Goal: Entertainment & Leisure: Consume media (video, audio)

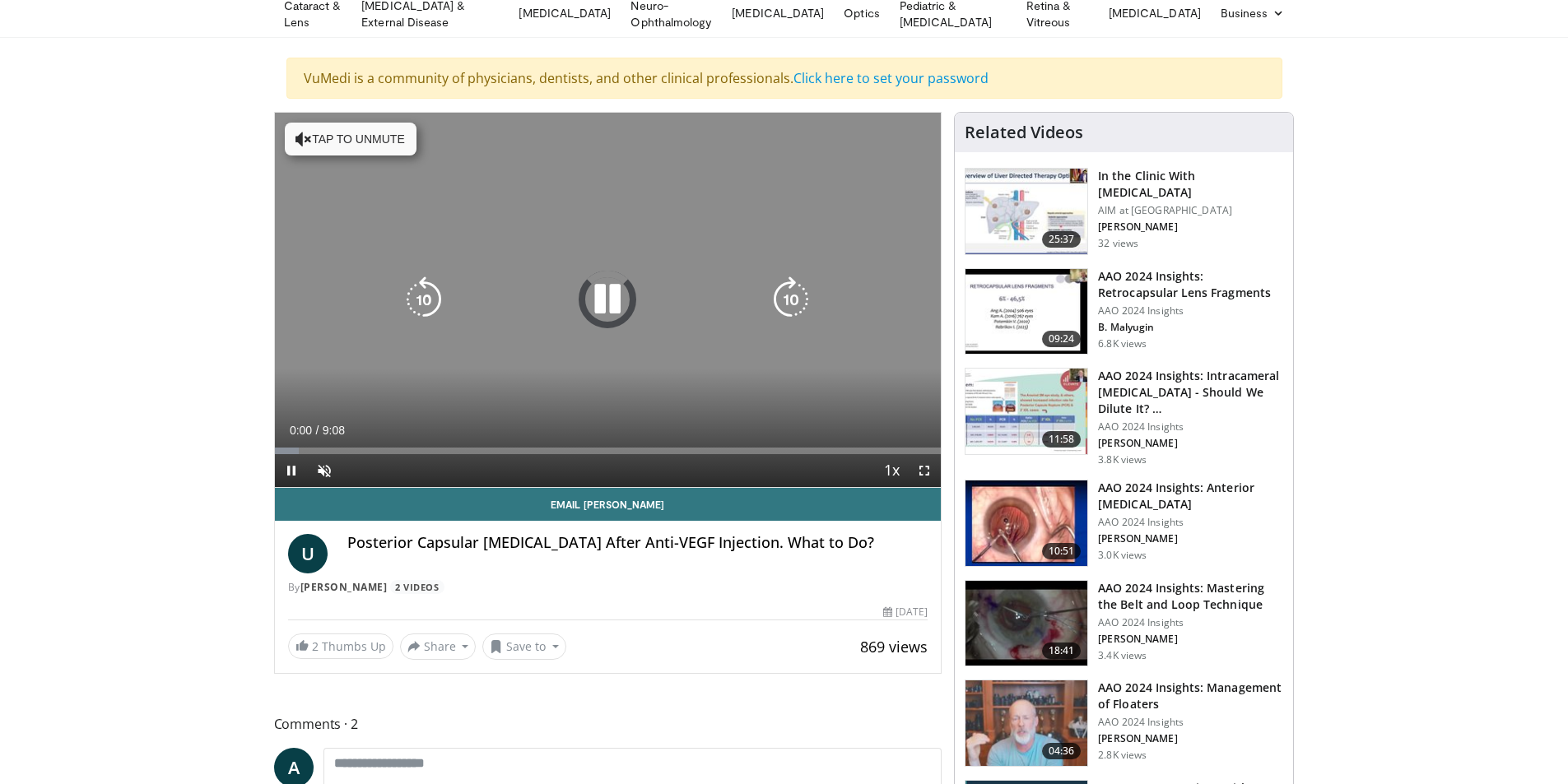
scroll to position [82, 0]
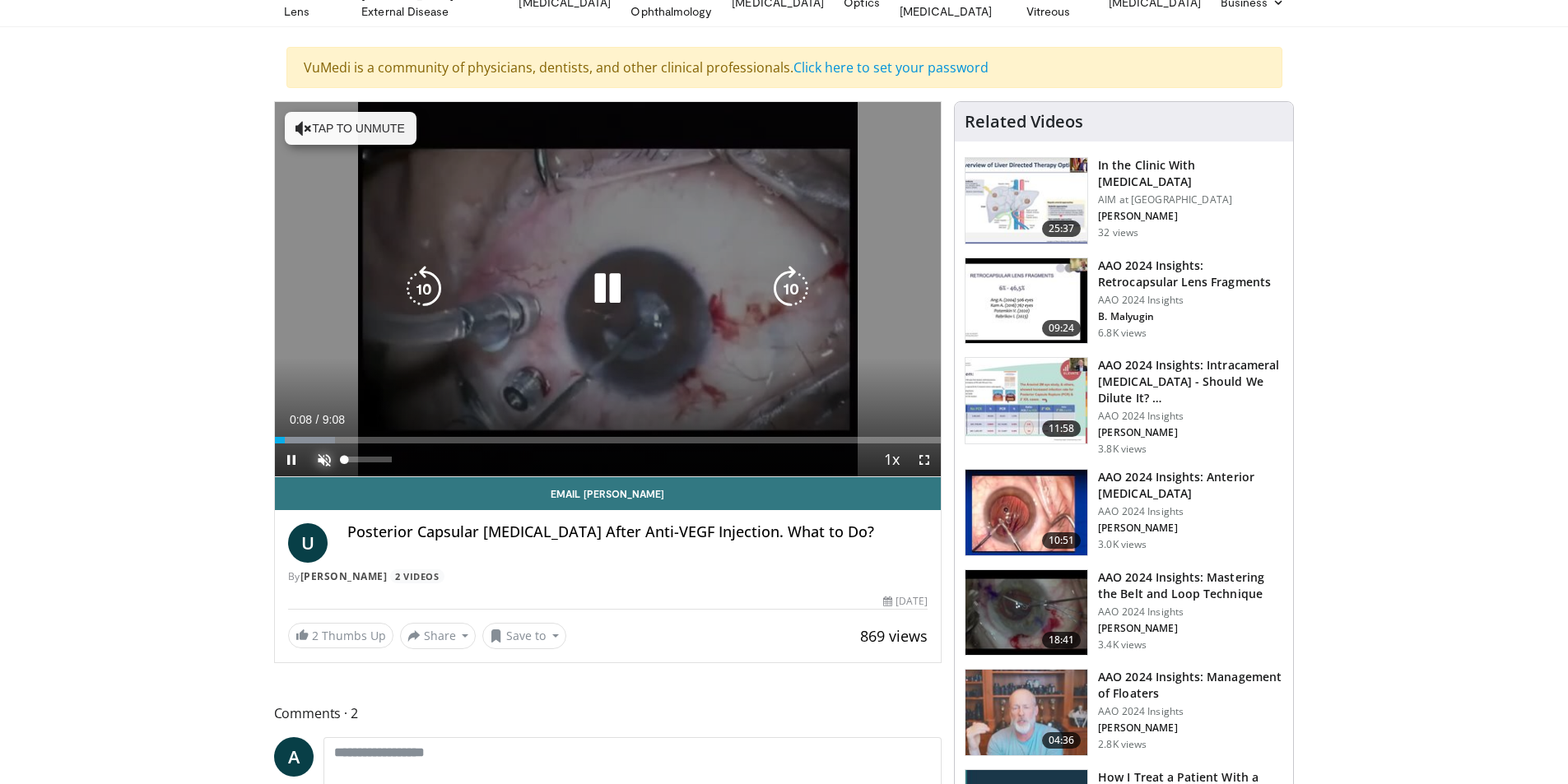
click at [331, 455] on span "Video Player" at bounding box center [324, 459] width 33 height 33
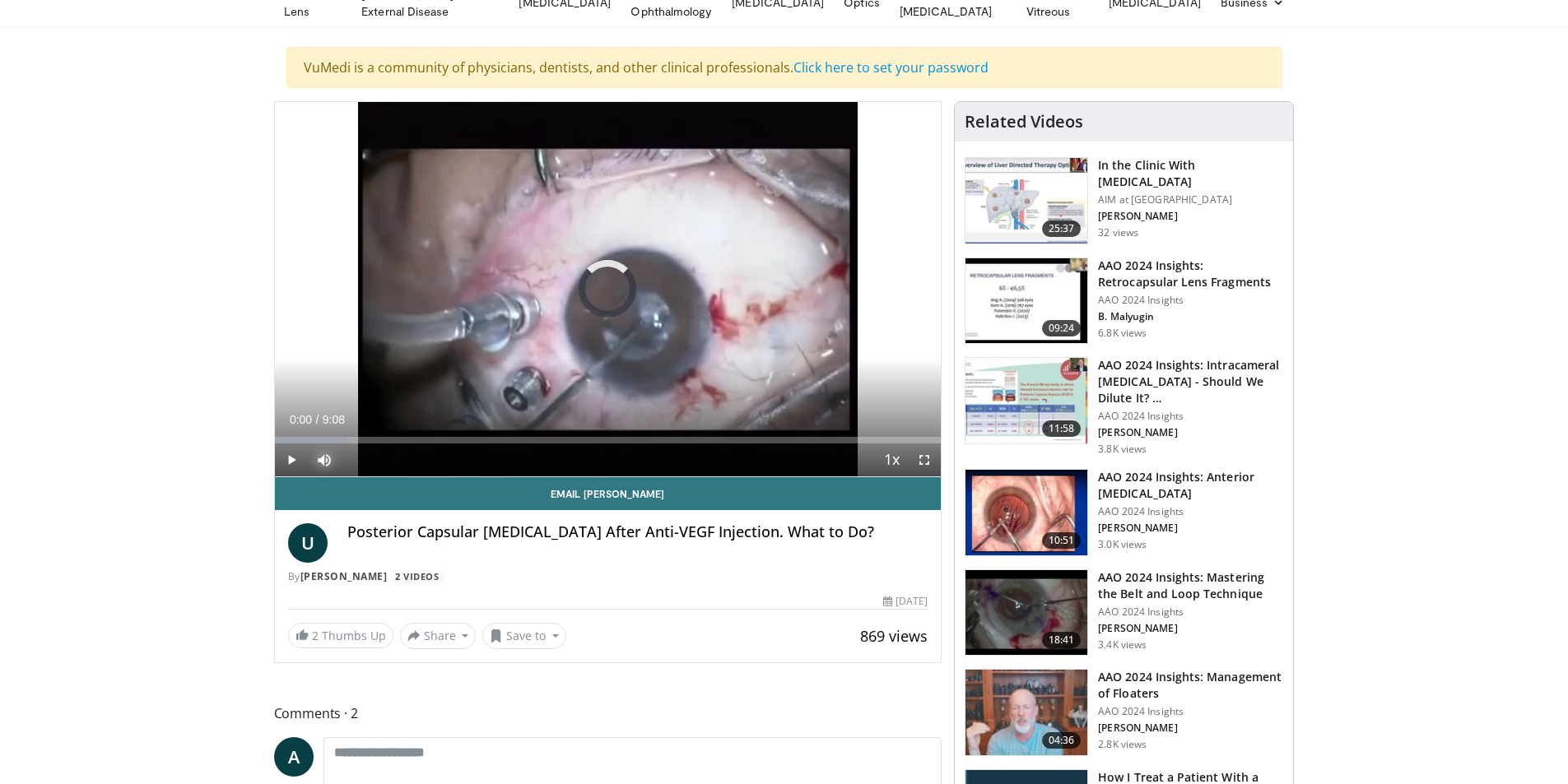
drag, startPoint x: 291, startPoint y: 432, endPoint x: 261, endPoint y: 432, distance: 30.0
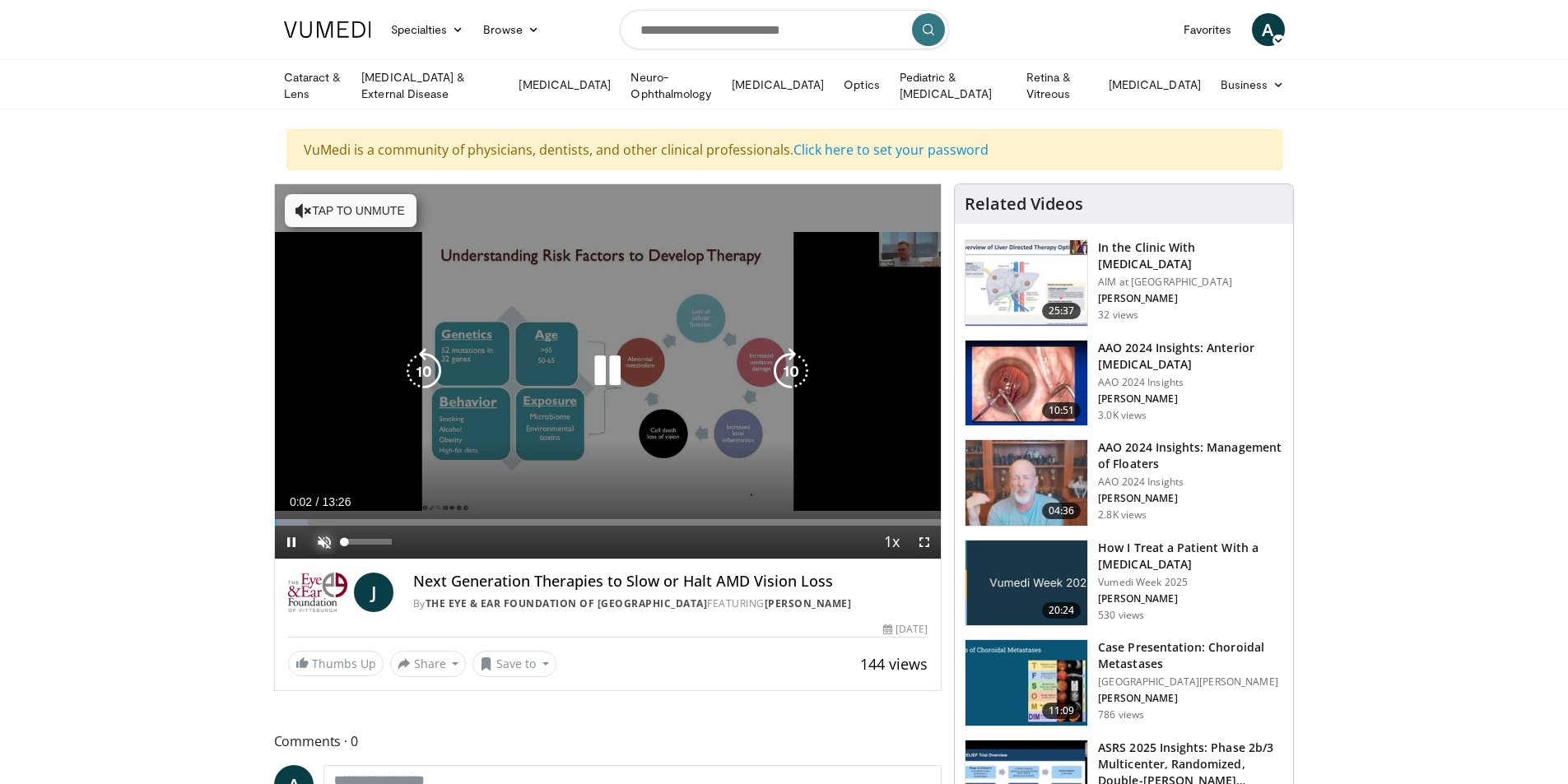
click at [323, 536] on span "Video Player" at bounding box center [324, 541] width 33 height 33
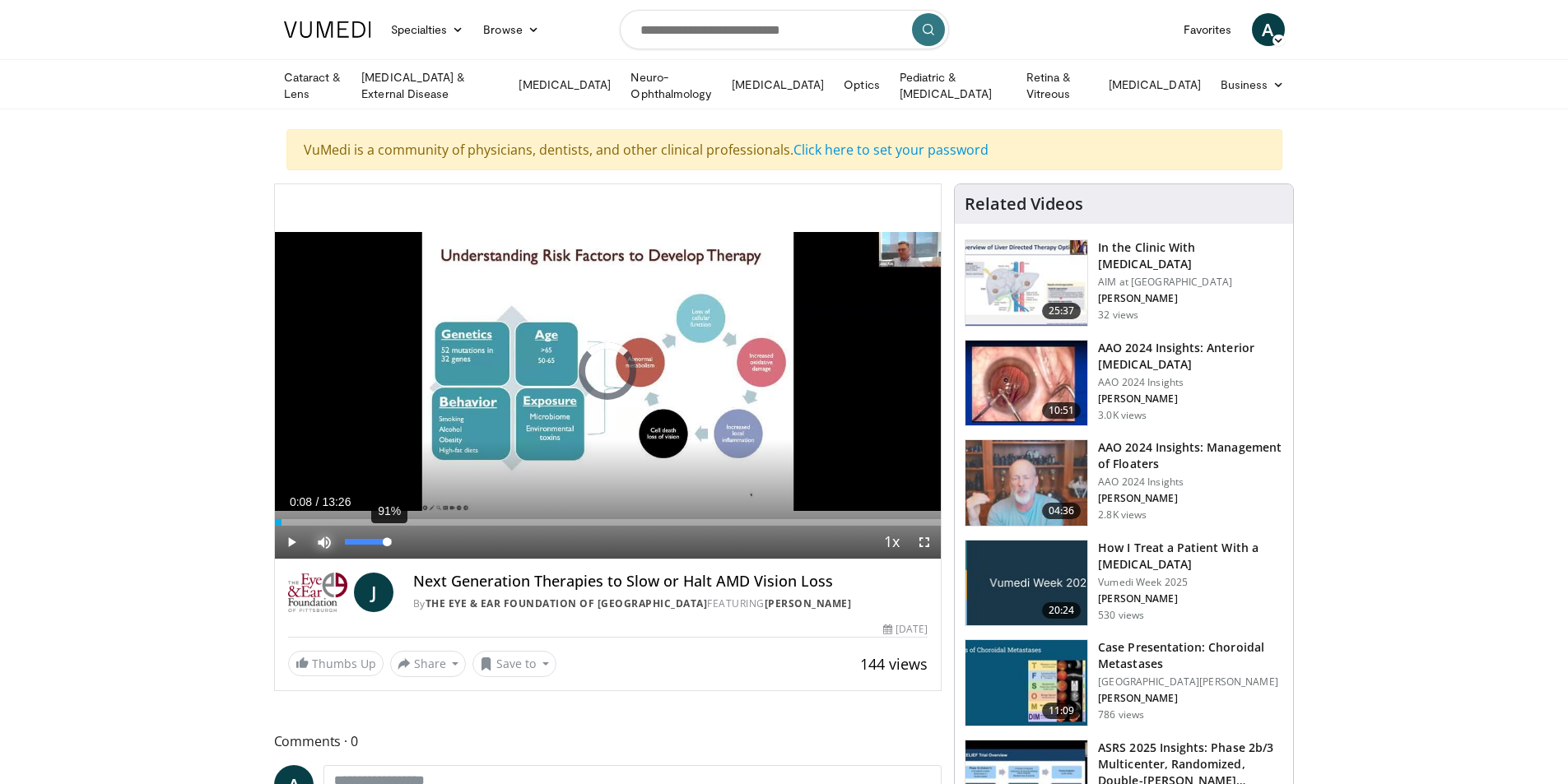
drag, startPoint x: 283, startPoint y: 521, endPoint x: 390, endPoint y: 530, distance: 107.4
click at [390, 530] on div "Current Time 0:08 / Duration 13:26 Play Skip Backward Skip Forward Mute 91% Loa…" at bounding box center [608, 541] width 667 height 33
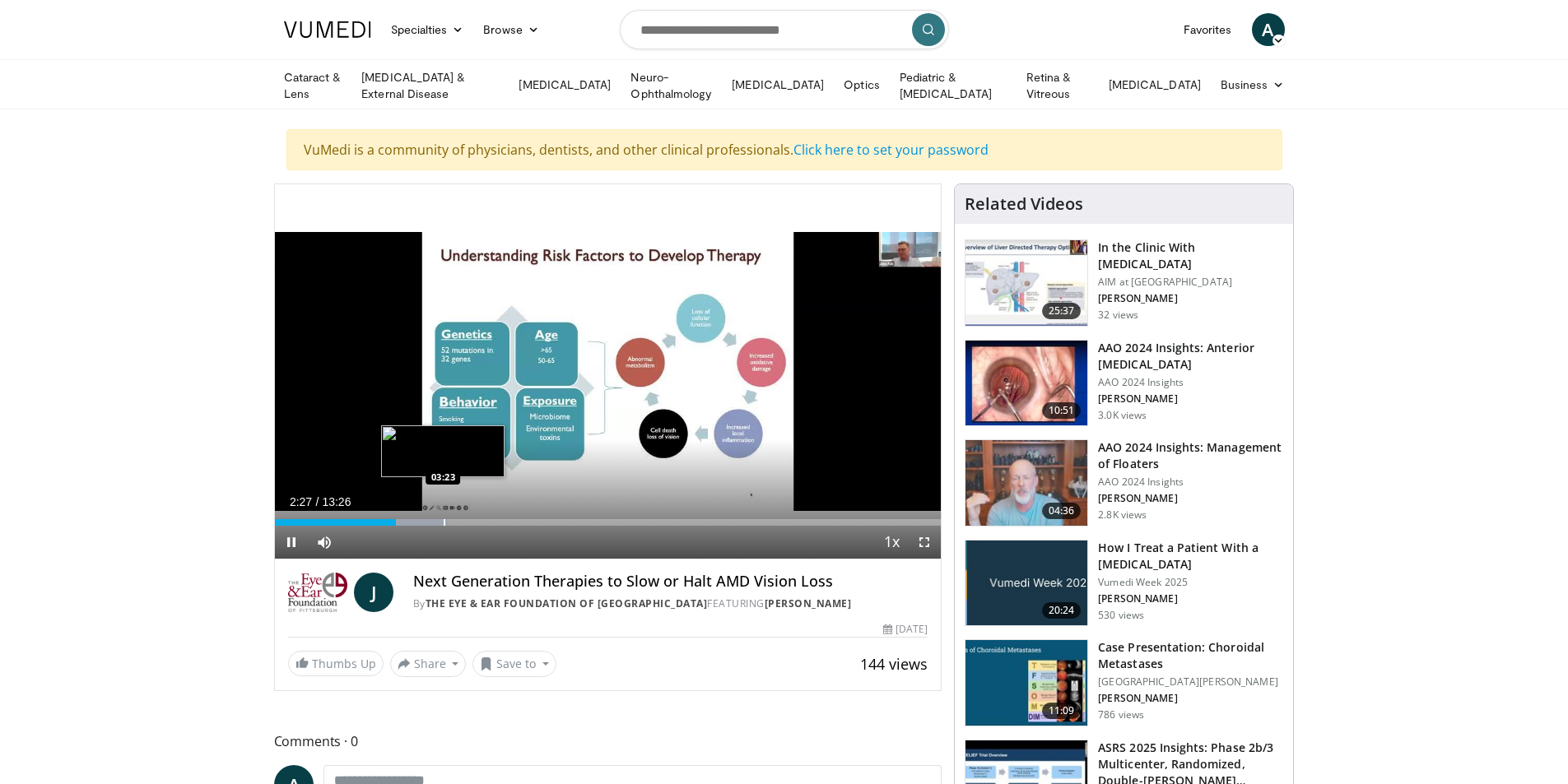
click at [443, 519] on video-js "**********" at bounding box center [608, 371] width 667 height 375
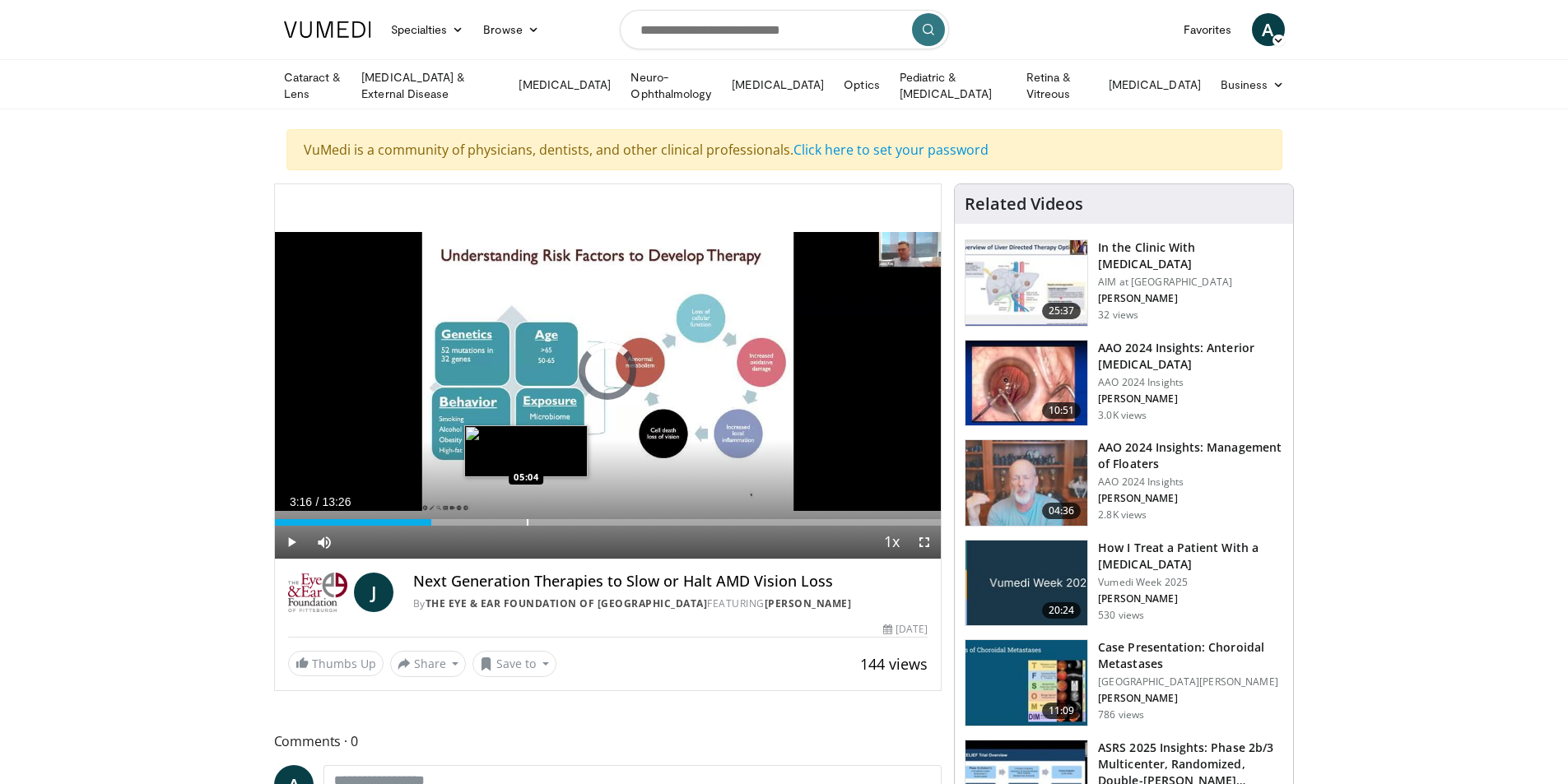
drag, startPoint x: 400, startPoint y: 520, endPoint x: 588, endPoint y: 518, distance: 188.0
click at [529, 519] on div "Progress Bar" at bounding box center [528, 522] width 2 height 7
drag, startPoint x: 582, startPoint y: 517, endPoint x: 647, endPoint y: 530, distance: 66.3
click at [647, 530] on div "Current Time 6:12 / Duration 13:26 Play Skip Backward Skip Forward Mute 98% Loa…" at bounding box center [608, 541] width 667 height 33
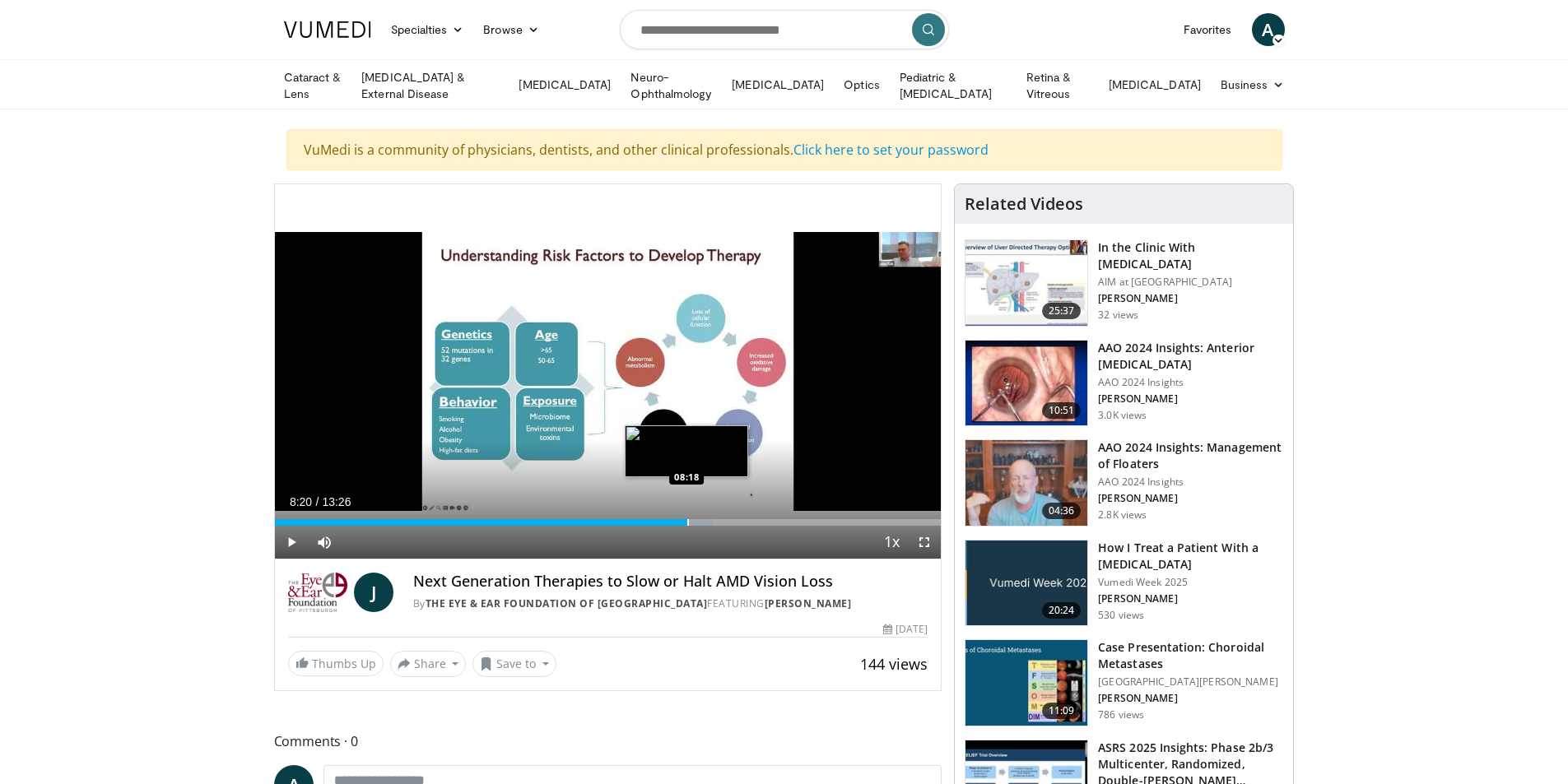
drag, startPoint x: 647, startPoint y: 518, endPoint x: 690, endPoint y: 522, distance: 43.2
click at [689, 522] on div "Progress Bar" at bounding box center [689, 522] width 2 height 7
drag, startPoint x: 700, startPoint y: 520, endPoint x: 757, endPoint y: 525, distance: 57.2
click at [757, 525] on div "Current Time 9:42 / Duration 13:26 Play Skip Backward Skip Forward Mute 98% Loa…" at bounding box center [608, 541] width 667 height 33
drag, startPoint x: 769, startPoint y: 519, endPoint x: 815, endPoint y: 526, distance: 46.5
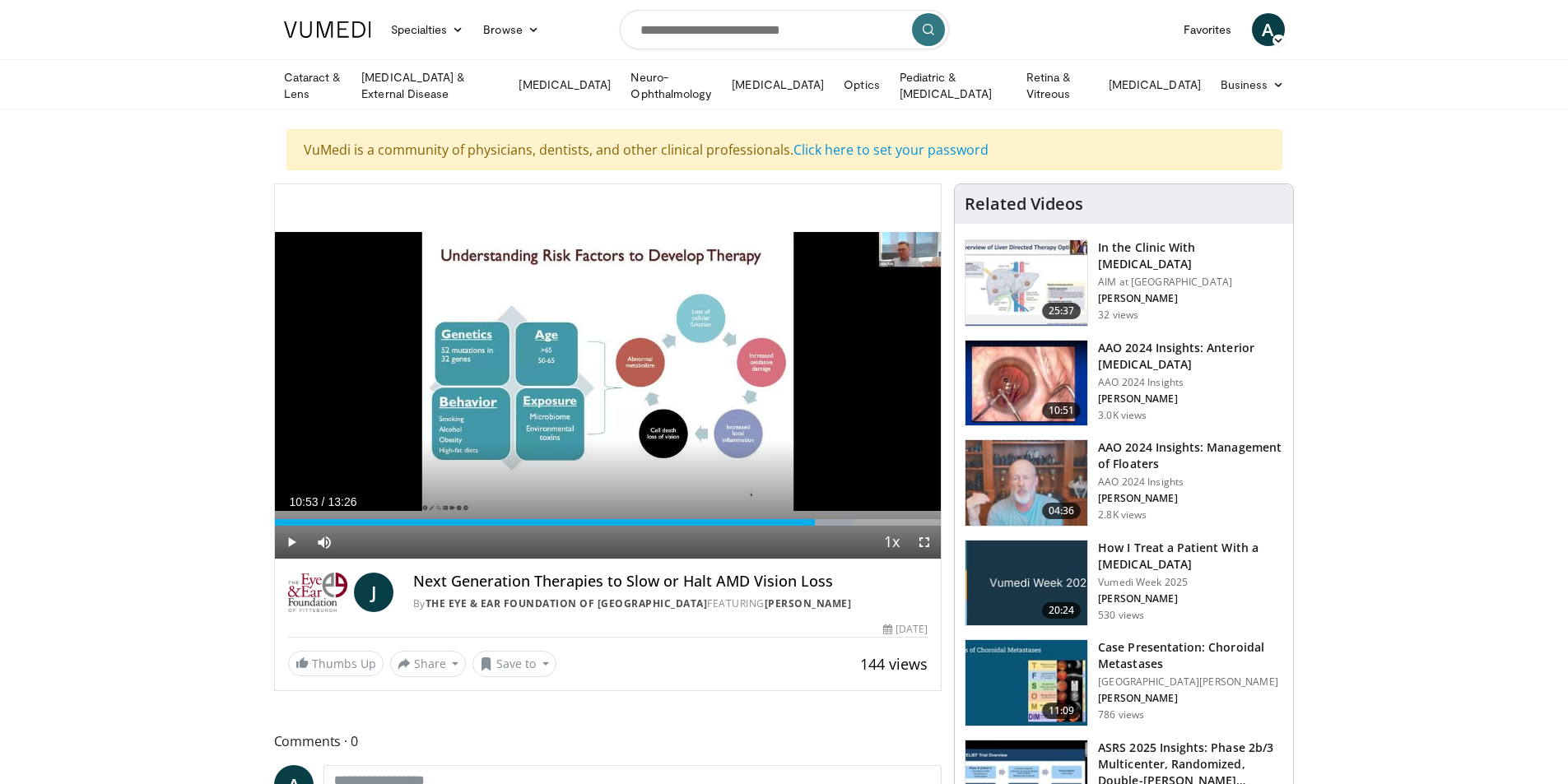
click at [815, 526] on div "Current Time 10:53 / Duration 13:26 Play Skip Backward Skip Forward Mute 98% Lo…" at bounding box center [608, 541] width 667 height 33
drag, startPoint x: 819, startPoint y: 521, endPoint x: 852, endPoint y: 524, distance: 33.1
click at [852, 525] on div "Current Time 11:39 / Duration 13:26 Play Skip Backward Skip Forward Mute 98% Lo…" at bounding box center [608, 541] width 667 height 33
drag, startPoint x: 862, startPoint y: 518, endPoint x: 470, endPoint y: 521, distance: 392.0
click at [496, 521] on div "Progress Bar" at bounding box center [497, 522] width 2 height 7
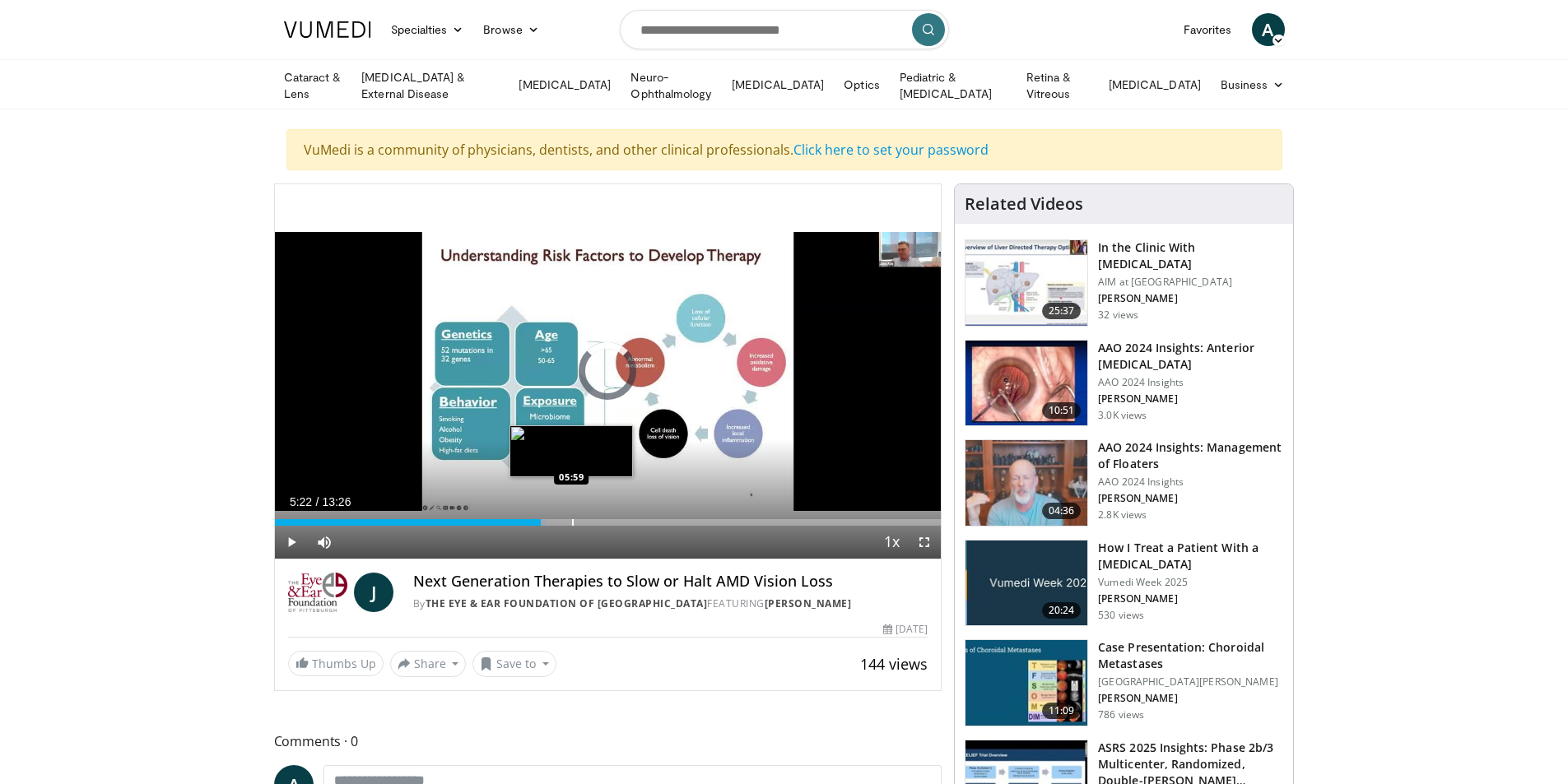
drag, startPoint x: 485, startPoint y: 517, endPoint x: 574, endPoint y: 517, distance: 89.0
click at [573, 519] on div "Progress Bar" at bounding box center [573, 522] width 2 height 7
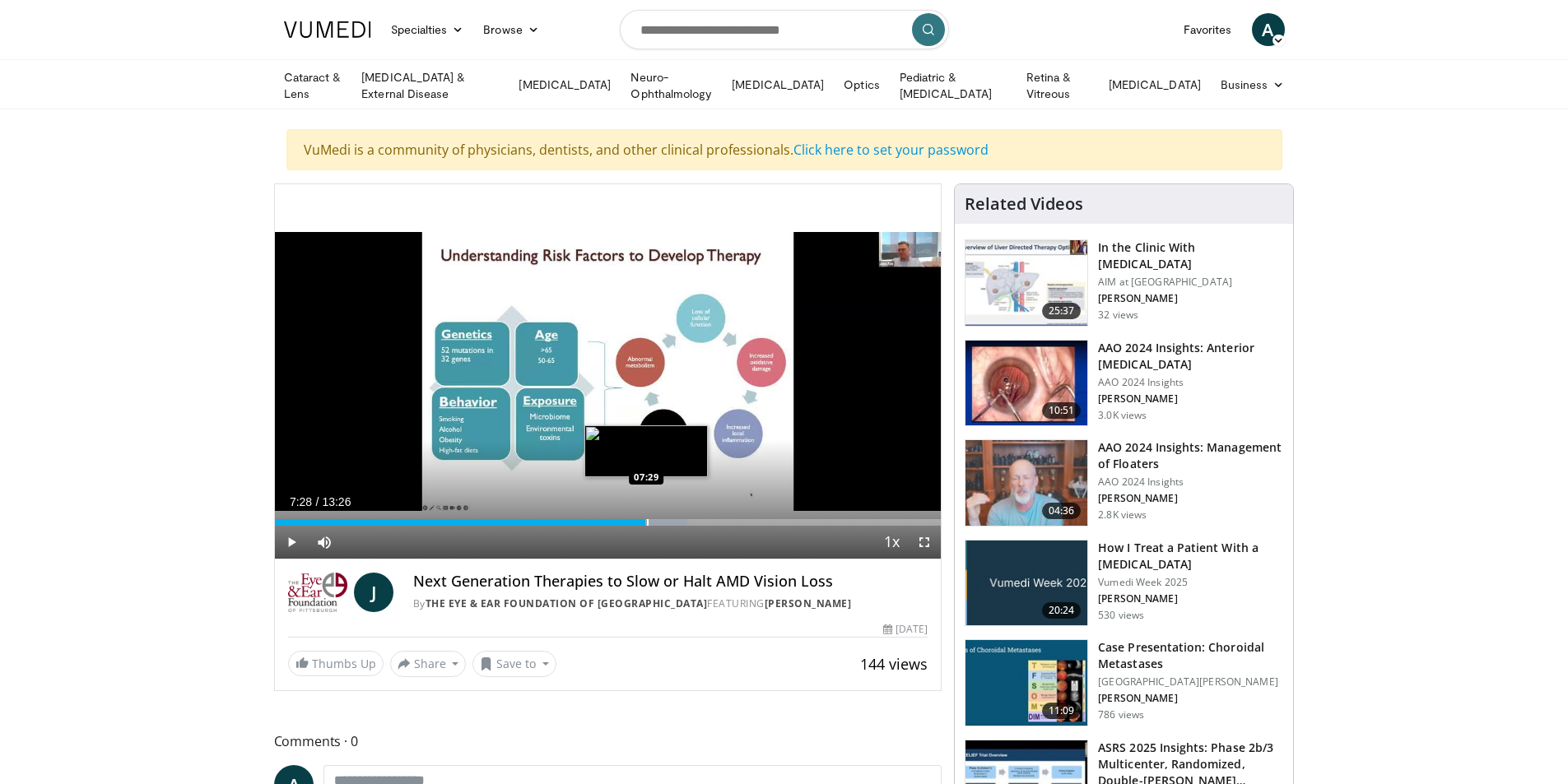
drag, startPoint x: 603, startPoint y: 519, endPoint x: 646, endPoint y: 523, distance: 43.2
click at [647, 523] on div "Progress Bar" at bounding box center [648, 522] width 2 height 7
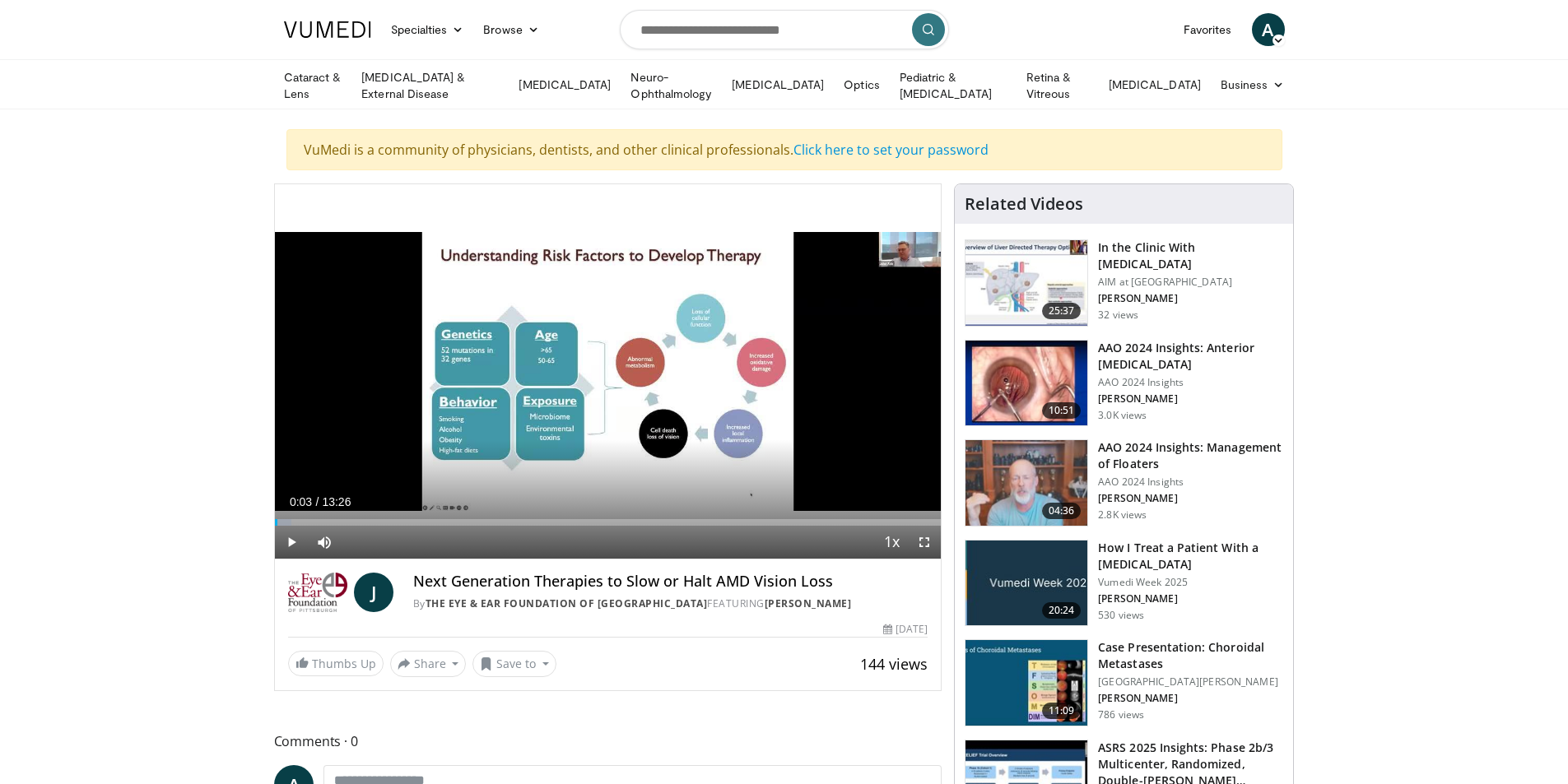
drag, startPoint x: 649, startPoint y: 517, endPoint x: 275, endPoint y: 512, distance: 374.0
click at [275, 512] on div "Loaded : 2.48% 00:03 00:03" at bounding box center [608, 517] width 667 height 16
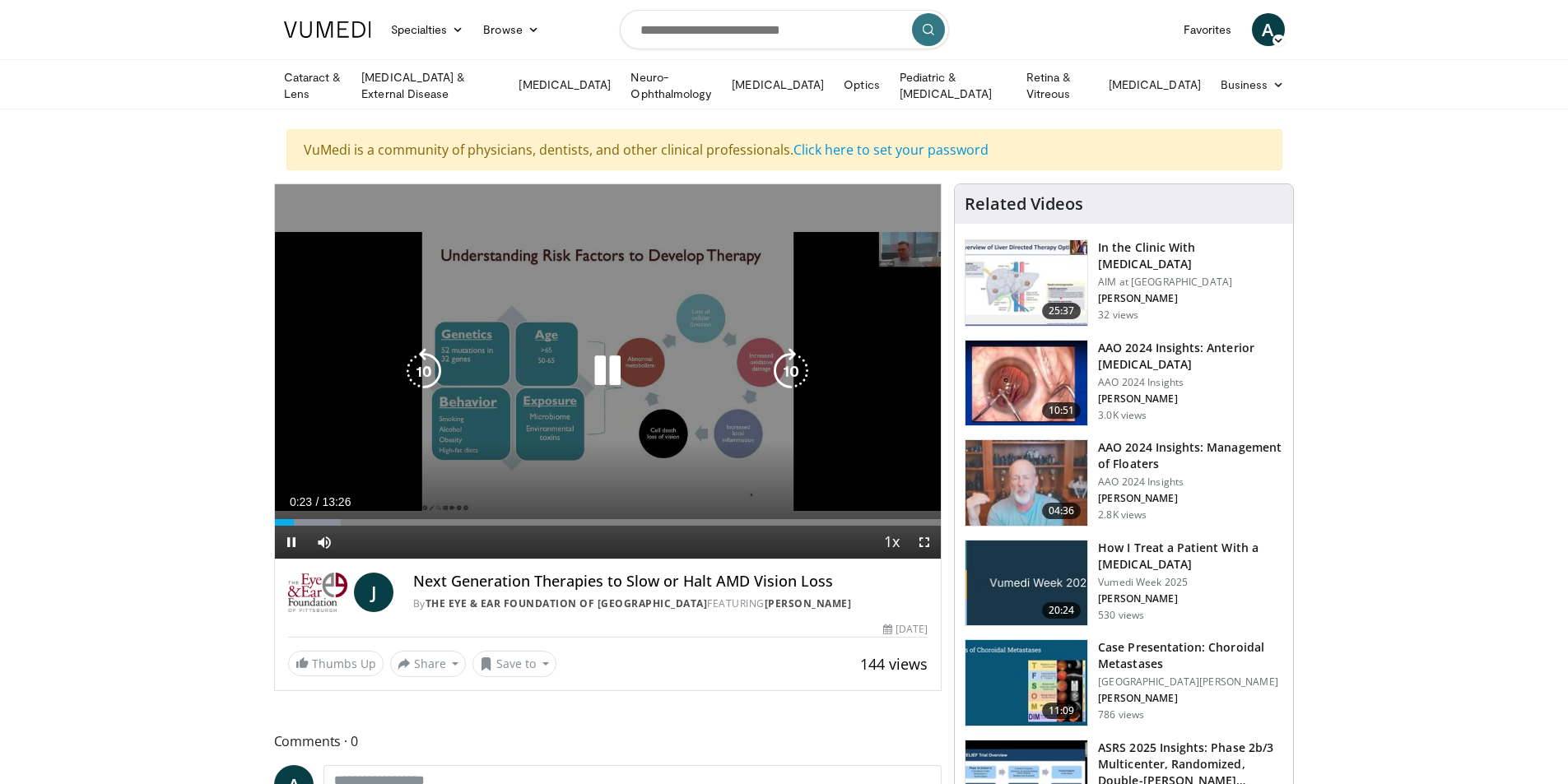
click at [892, 246] on div "10 seconds Tap to unmute" at bounding box center [608, 371] width 667 height 374
click at [885, 247] on div "10 seconds Tap to unmute" at bounding box center [608, 371] width 667 height 374
click at [885, 248] on div "10 seconds Tap to unmute" at bounding box center [608, 371] width 667 height 374
click at [864, 254] on div "10 seconds Tap to unmute" at bounding box center [608, 371] width 667 height 374
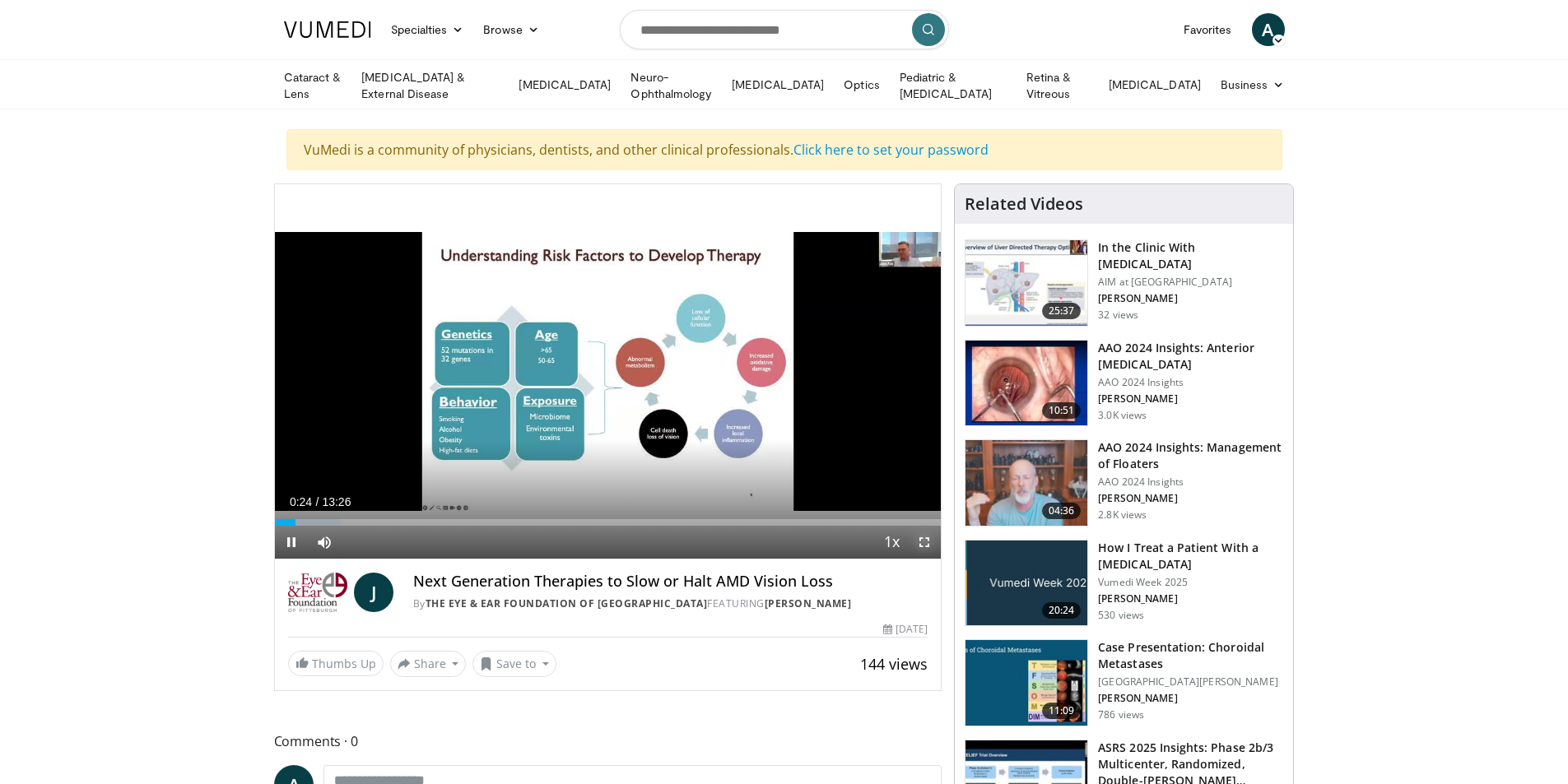
click at [917, 536] on span "Video Player" at bounding box center [924, 541] width 33 height 33
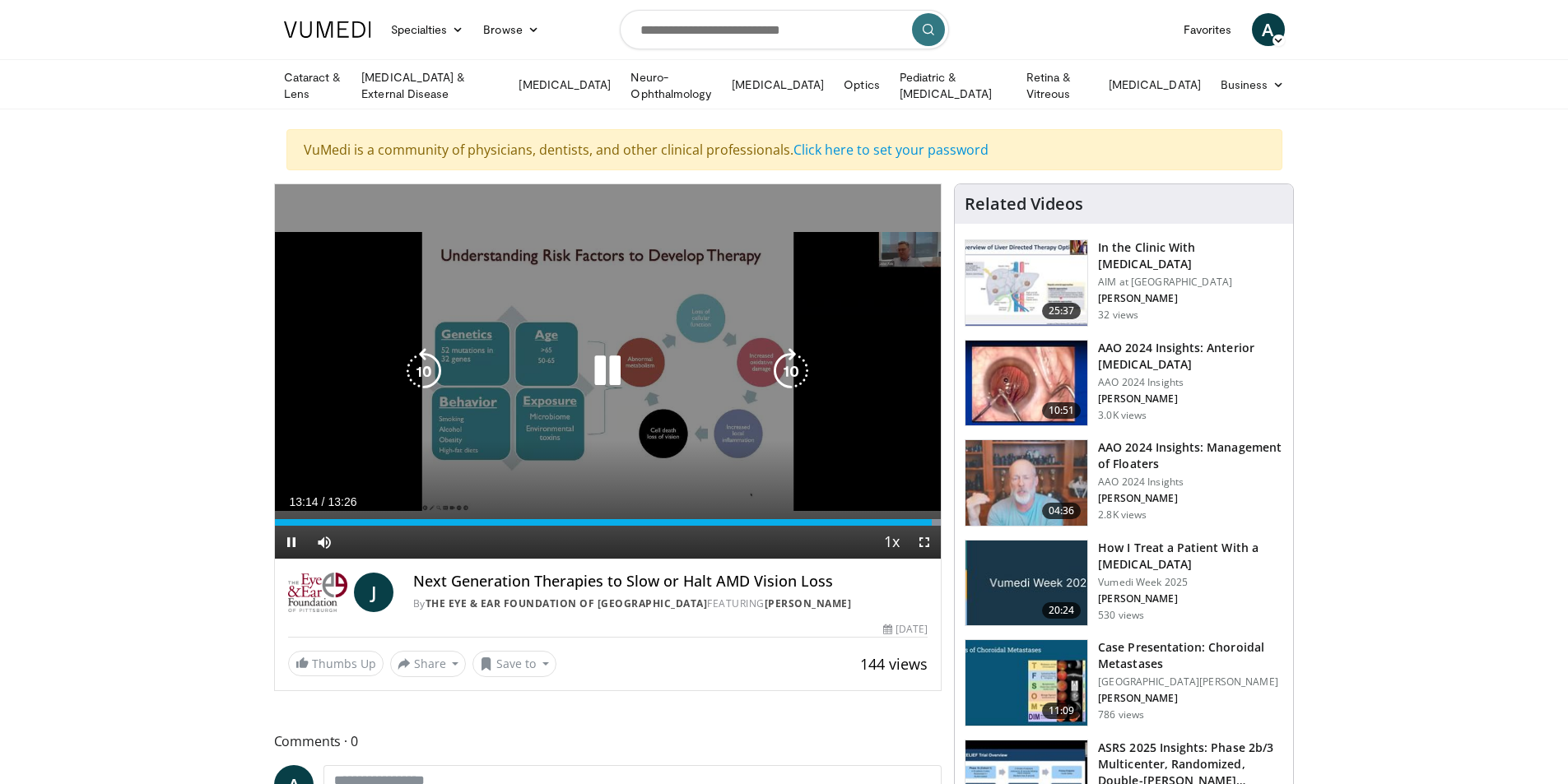
click at [608, 352] on icon "Video Player" at bounding box center [608, 371] width 47 height 47
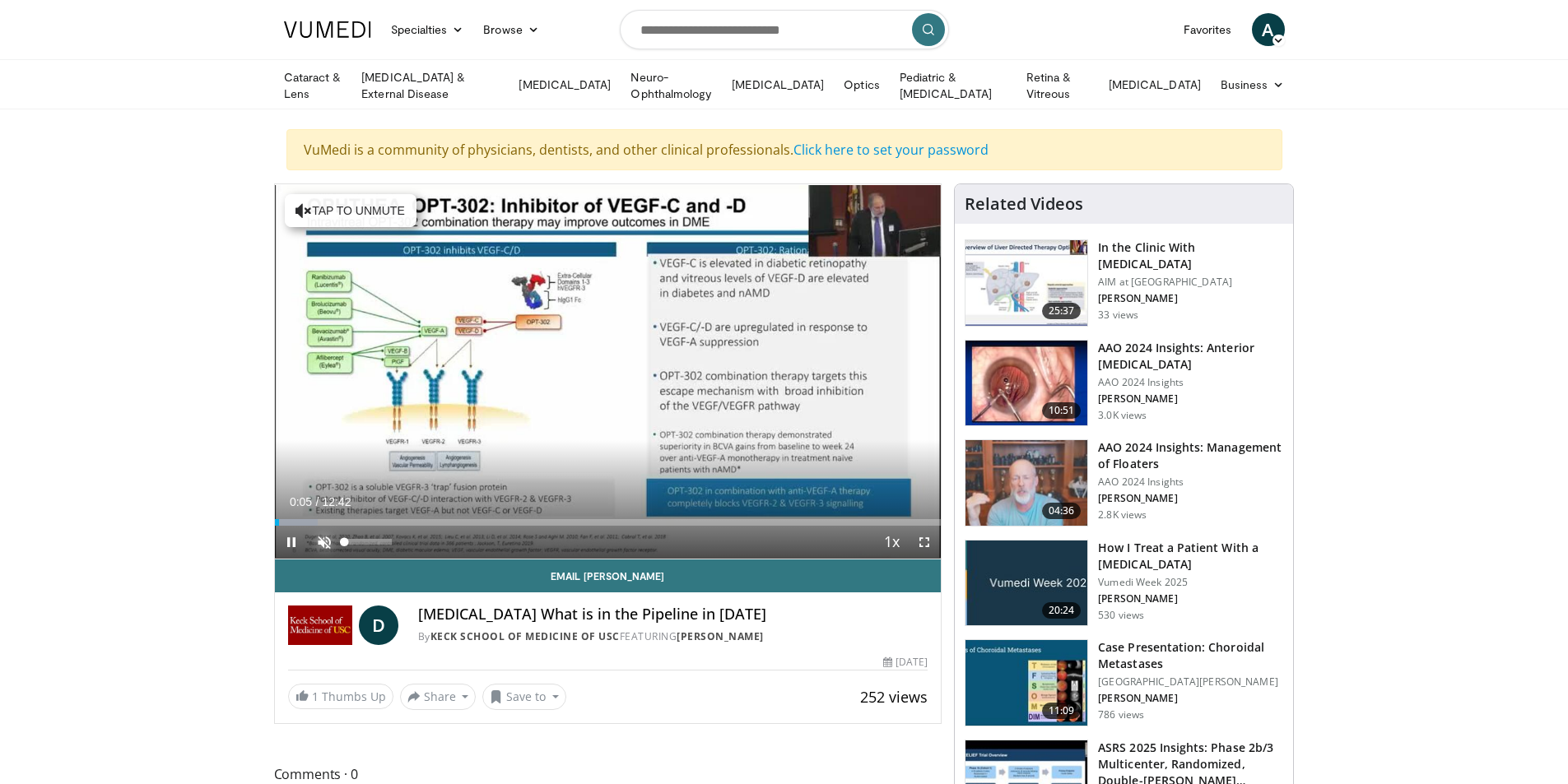
click at [325, 538] on span "Video Player" at bounding box center [324, 541] width 33 height 33
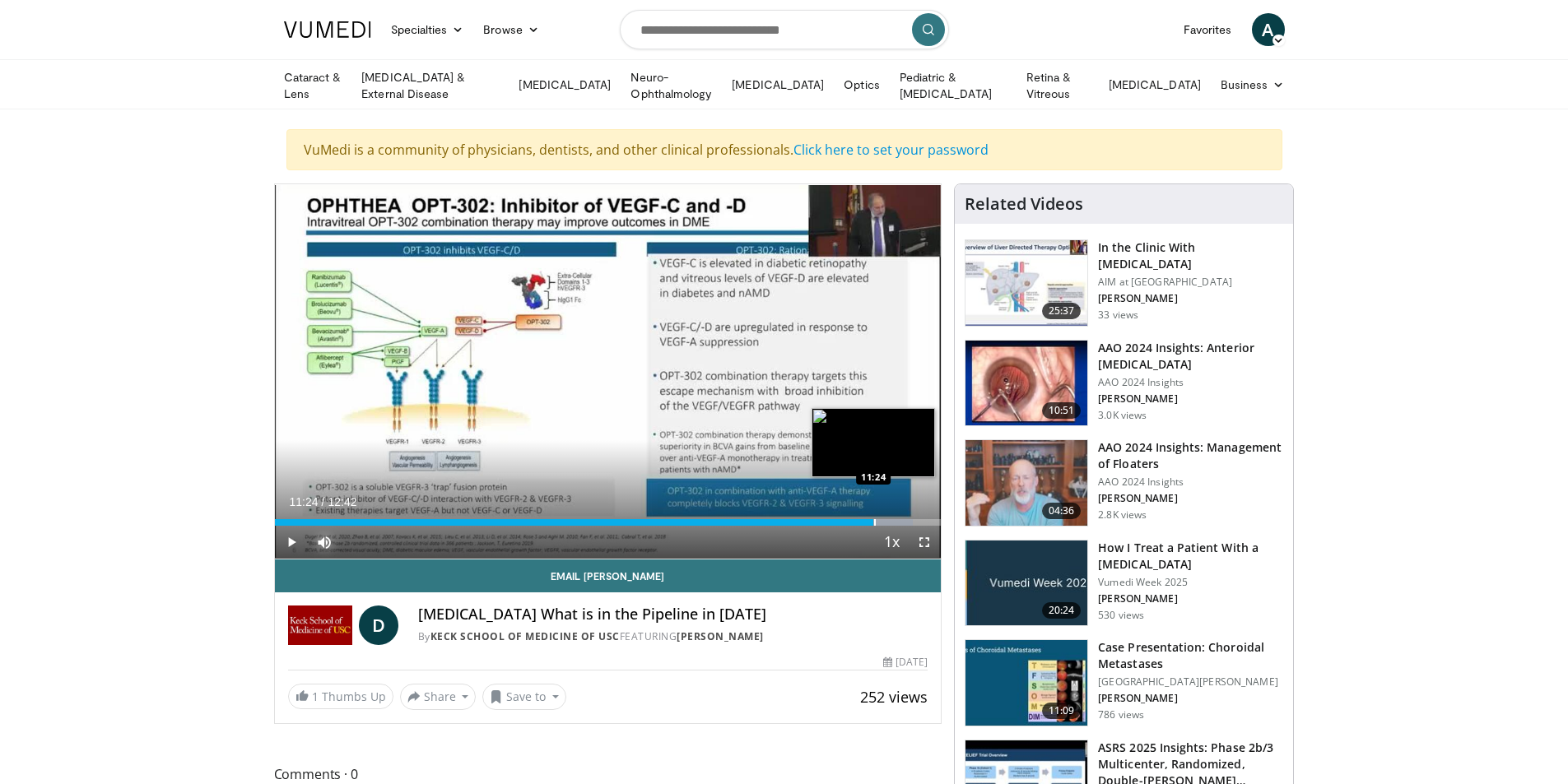
drag, startPoint x: 284, startPoint y: 518, endPoint x: 874, endPoint y: 514, distance: 590.0
click at [874, 514] on div "Loaded : 95.80% 11:24 11:24" at bounding box center [608, 517] width 667 height 16
